Goal: Ask a question: Seek information or help from site administrators or community

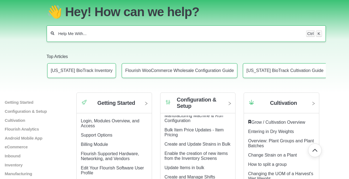
scroll to position [21, 0]
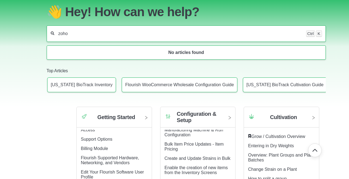
type input "zoho"
drag, startPoint x: 74, startPoint y: 25, endPoint x: 26, endPoint y: 26, distance: 48.1
click at [26, 26] on section "👋 Hey! How can we help? zoho Ctrl K No articles found Top Articles Connecticut …" at bounding box center [174, 46] width 349 height 120
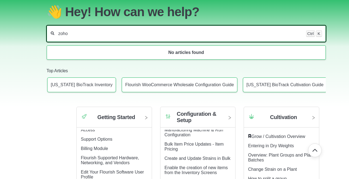
click at [61, 31] on input "zoho" at bounding box center [180, 33] width 245 height 5
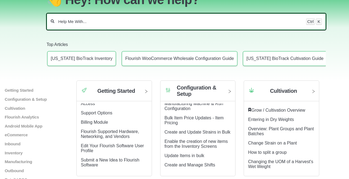
scroll to position [0, 0]
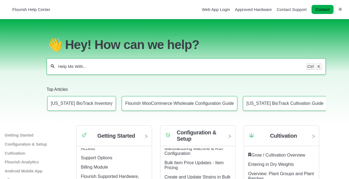
click at [330, 12] on link "Contact" at bounding box center [323, 9] width 22 height 9
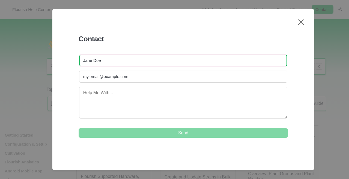
click at [125, 61] on input "text" at bounding box center [183, 60] width 208 height 12
type input "D"
type input "deepakcarpenter.webiwork@gmail.com"
drag, startPoint x: 46, startPoint y: 67, endPoint x: 31, endPoint y: 69, distance: 14.9
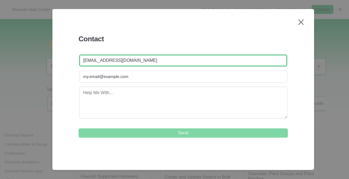
click at [95, 62] on input "deepakcarpenter.webiwork@gmail.com" at bounding box center [183, 60] width 208 height 12
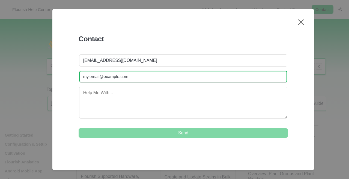
click at [97, 78] on input "email" at bounding box center [183, 76] width 208 height 12
paste input "deepakcarpenter.webiwork@gmail.com"
type input "deepakcarpenter.webiwork@gmail.com"
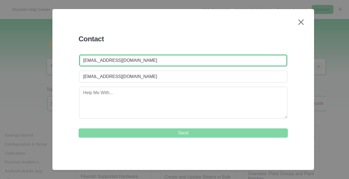
drag, startPoint x: 116, startPoint y: 61, endPoint x: 248, endPoint y: 55, distance: 132.0
click at [248, 55] on input "deepakcarpenter.webiwork@gmail.com" at bounding box center [183, 60] width 208 height 12
drag, startPoint x: 178, startPoint y: 65, endPoint x: 116, endPoint y: 62, distance: 61.3
click at [116, 62] on input "deepakcarpenter.webiwork@gmail.com" at bounding box center [183, 60] width 208 height 12
drag, startPoint x: 100, startPoint y: 61, endPoint x: 97, endPoint y: 61, distance: 3.1
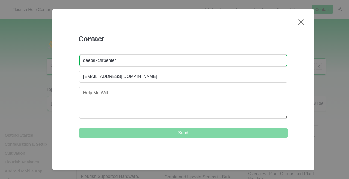
click at [97, 61] on input "deepakcarpenter" at bounding box center [183, 60] width 208 height 12
drag, startPoint x: 88, startPoint y: 61, endPoint x: 83, endPoint y: 60, distance: 5.0
click at [83, 60] on input "deepak Carpenter" at bounding box center [183, 60] width 208 height 12
click at [88, 61] on input "deepak Carpenter" at bounding box center [183, 60] width 208 height 12
drag, startPoint x: 86, startPoint y: 61, endPoint x: 81, endPoint y: 61, distance: 4.7
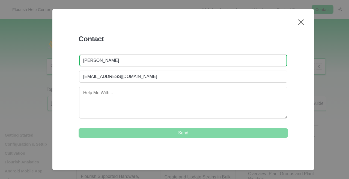
click at [81, 61] on input "deepak Carpenter" at bounding box center [183, 60] width 208 height 12
drag, startPoint x: 122, startPoint y: 63, endPoint x: 71, endPoint y: 63, distance: 50.8
click at [71, 63] on div "Contact Deepak Carpenter deepakcarpenter.webiwork@gmail.com Send" at bounding box center [183, 77] width 262 height 122
type input "Deepak Carpenter"
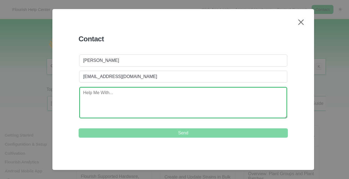
click at [103, 96] on textarea at bounding box center [183, 103] width 208 height 32
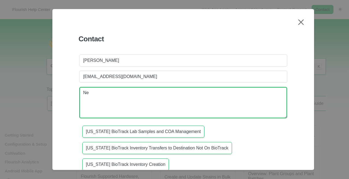
type textarea "N"
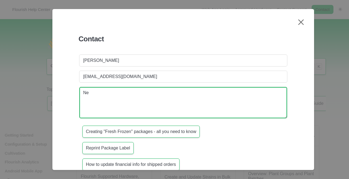
type textarea "N"
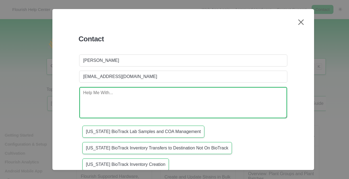
type textarea "I"
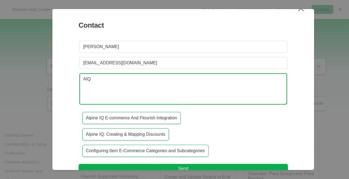
scroll to position [24, 0]
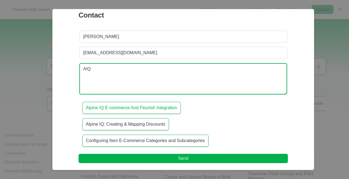
type textarea "AIQ"
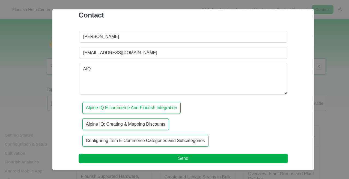
click at [144, 107] on link "Alpine IQ E-commerce And Flourish Integration" at bounding box center [131, 107] width 91 height 5
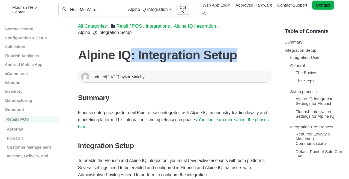
drag, startPoint x: 153, startPoint y: 57, endPoint x: 258, endPoint y: 60, distance: 105.5
click at [258, 60] on h1 "Alpine IQ: Integration Setup" at bounding box center [174, 55] width 193 height 15
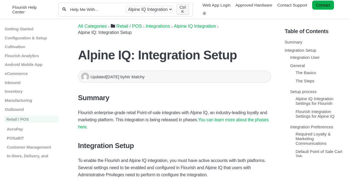
click at [258, 60] on h1 "Alpine IQ: Integration Setup" at bounding box center [174, 55] width 193 height 15
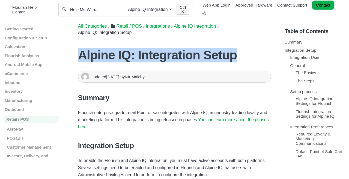
click at [258, 60] on h1 "Alpine IQ: Integration Setup" at bounding box center [174, 55] width 193 height 15
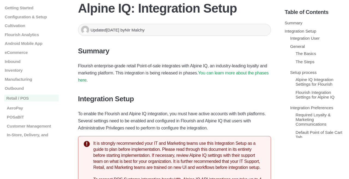
scroll to position [66, 0]
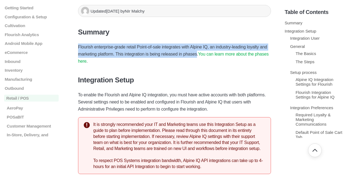
drag, startPoint x: 76, startPoint y: 44, endPoint x: 197, endPoint y: 55, distance: 120.7
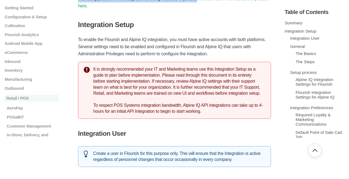
scroll to position [131, 0]
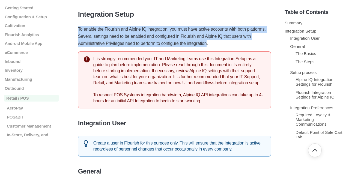
drag, startPoint x: 75, startPoint y: 29, endPoint x: 207, endPoint y: 45, distance: 132.6
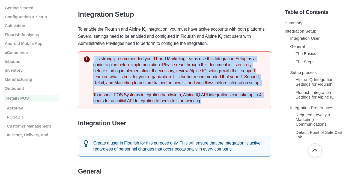
drag, startPoint x: 92, startPoint y: 60, endPoint x: 219, endPoint y: 103, distance: 134.0
click at [219, 103] on div "It is strongly recommended your IT and Marketing teams use this Integration Set…" at bounding box center [174, 79] width 193 height 57
click at [213, 101] on div "It is strongly recommended your IT and Marketing teams use this Integration Set…" at bounding box center [174, 79] width 193 height 57
drag, startPoint x: 213, startPoint y: 101, endPoint x: 152, endPoint y: 83, distance: 63.0
click at [90, 59] on div "It is strongly recommended your IT and Marketing teams use this Integration Set…" at bounding box center [174, 79] width 193 height 57
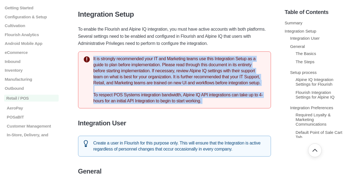
click at [157, 85] on div "It is strongly recommended your IT and Marketing teams use this Integration Set…" at bounding box center [174, 79] width 193 height 57
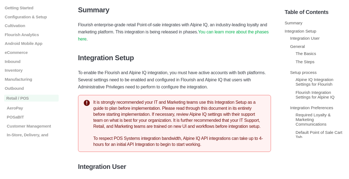
scroll to position [0, 0]
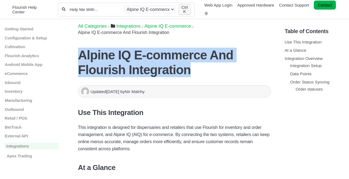
drag, startPoint x: 126, startPoint y: 58, endPoint x: 211, endPoint y: 69, distance: 85.7
click at [211, 69] on h1 "Alpine IQ E-commerce And Flourish Integration" at bounding box center [174, 63] width 193 height 30
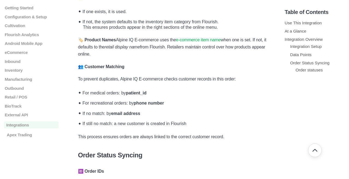
scroll to position [492, 0]
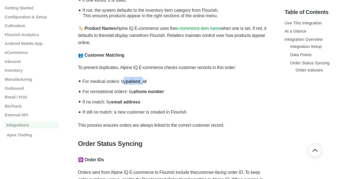
drag, startPoint x: 124, startPoint y: 81, endPoint x: 143, endPoint y: 88, distance: 20.0
click at [145, 83] on li "For medical orders: by patient_id" at bounding box center [176, 80] width 190 height 10
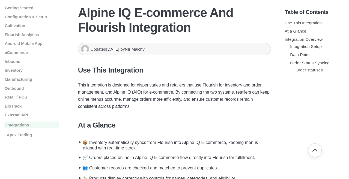
scroll to position [0, 0]
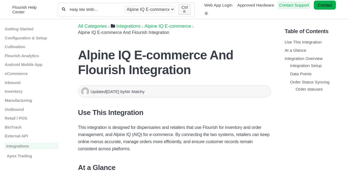
click at [295, 4] on link "Contact Support" at bounding box center [294, 5] width 30 height 5
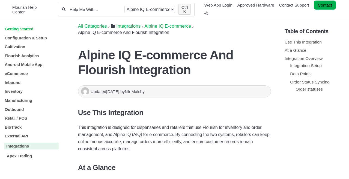
click at [20, 30] on p "Getting Started" at bounding box center [31, 28] width 55 height 5
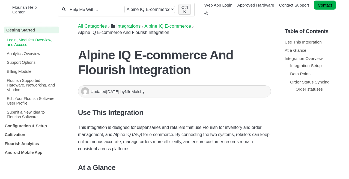
click at [23, 43] on p "Login, Modules Overview, and Access" at bounding box center [32, 41] width 53 height 9
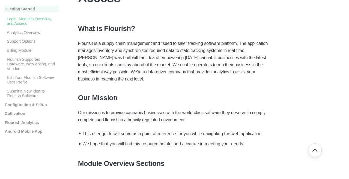
scroll to position [66, 0]
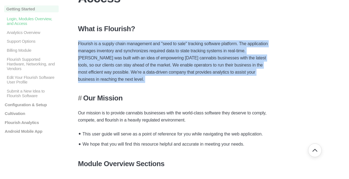
drag, startPoint x: 75, startPoint y: 43, endPoint x: 209, endPoint y: 90, distance: 142.5
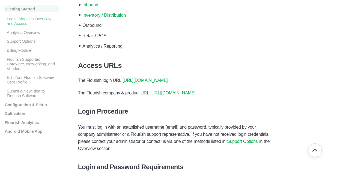
scroll to position [262, 0]
click at [137, 78] on link "https://app.flourishsoftware.com/login" at bounding box center [145, 80] width 45 height 5
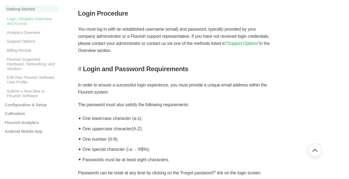
scroll to position [361, 0]
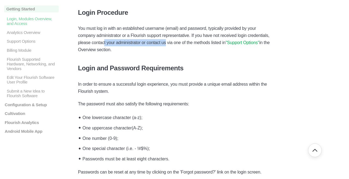
drag, startPoint x: 104, startPoint y: 36, endPoint x: 165, endPoint y: 33, distance: 61.0
click at [165, 33] on p "You must log in with an established username (email) and password, typically pr…" at bounding box center [174, 39] width 193 height 28
click at [173, 33] on p "You must log in with an established username (email) and password, typically pr…" at bounding box center [174, 39] width 193 height 28
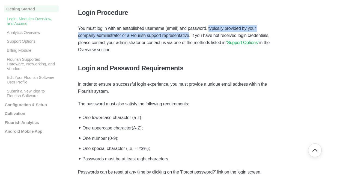
drag, startPoint x: 211, startPoint y: 21, endPoint x: 189, endPoint y: 28, distance: 23.4
click at [189, 28] on p "You must log in with an established username (email) and password, typically pr…" at bounding box center [174, 39] width 193 height 28
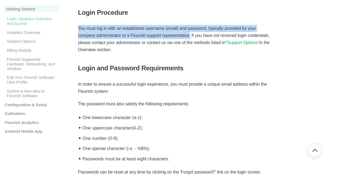
drag, startPoint x: 189, startPoint y: 28, endPoint x: 82, endPoint y: 23, distance: 107.0
click at [82, 25] on p "You must log in with an established username (email) and password, typically pr…" at bounding box center [174, 39] width 193 height 28
click at [146, 25] on p "You must log in with an established username (email) and password, typically pr…" at bounding box center [174, 39] width 193 height 28
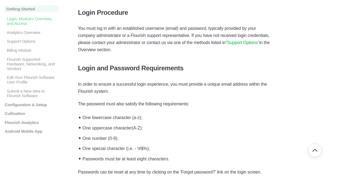
click at [146, 25] on p "You must log in with an established username (email) and password, typically pr…" at bounding box center [174, 39] width 193 height 28
drag, startPoint x: 147, startPoint y: 21, endPoint x: 246, endPoint y: 28, distance: 100.0
click at [234, 25] on p "You must log in with an established username (email) and password, typically pr…" at bounding box center [174, 39] width 193 height 28
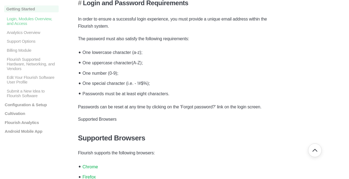
scroll to position [426, 0]
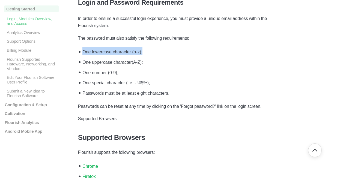
drag, startPoint x: 82, startPoint y: 42, endPoint x: 176, endPoint y: 45, distance: 94.3
click at [176, 46] on li "One lowercase character (a-z);" at bounding box center [176, 51] width 190 height 10
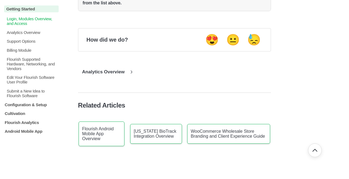
scroll to position [1108, 0]
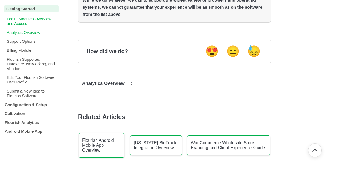
click at [20, 34] on p "Analytics Overview" at bounding box center [32, 32] width 53 height 5
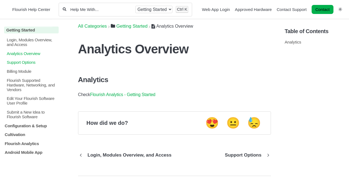
click at [20, 61] on p "Support Options" at bounding box center [32, 62] width 53 height 5
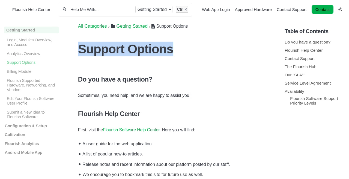
drag, startPoint x: 170, startPoint y: 53, endPoint x: 72, endPoint y: 51, distance: 98.1
click at [79, 51] on h1 "Support Options" at bounding box center [174, 49] width 193 height 15
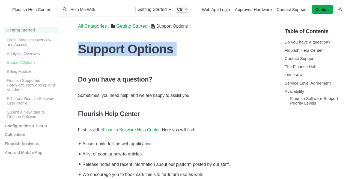
click at [233, 60] on header "Support Options Do you have a question? Sometimes, you need help, and we are ha…" at bounding box center [174, 48] width 193 height 31
